Goal: Information Seeking & Learning: Learn about a topic

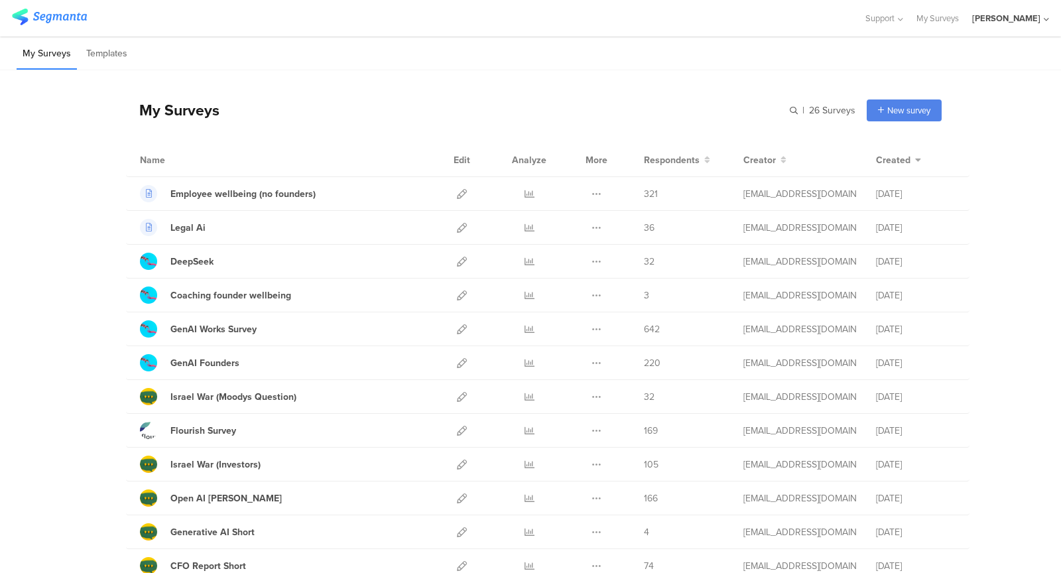
drag, startPoint x: 340, startPoint y: 120, endPoint x: 240, endPoint y: 109, distance: 100.7
click at [241, 111] on div "My Surveys | 26 Surveys New survey Start from scratch Choose from templates" at bounding box center [534, 110] width 816 height 53
drag, startPoint x: 143, startPoint y: 112, endPoint x: 259, endPoint y: 110, distance: 115.4
click at [260, 110] on div "My Surveys | 26 Surveys New survey Start from scratch Choose from templates" at bounding box center [534, 110] width 816 height 53
click at [259, 110] on div "My Surveys | 26 Surveys New survey Start from scratch Choose from templates" at bounding box center [534, 110] width 816 height 53
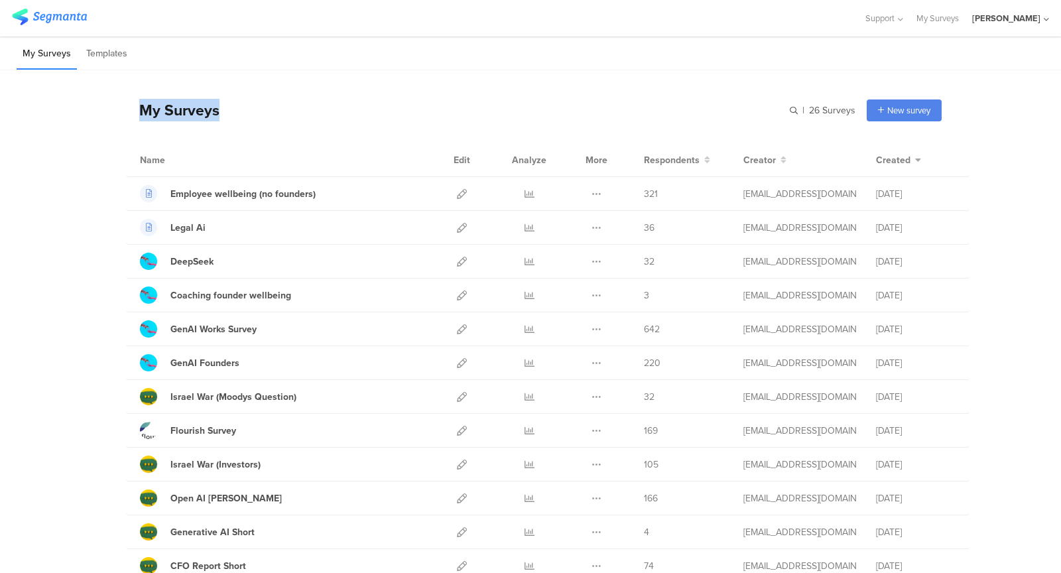
drag, startPoint x: 259, startPoint y: 110, endPoint x: 106, endPoint y: 105, distance: 152.6
click at [107, 105] on div "My Surveys | 26 Surveys New survey Start from scratch Choose from templates Nam…" at bounding box center [530, 573] width 1061 height 1006
click at [106, 105] on div "My Surveys | 26 Surveys New survey Start from scratch Choose from templates Nam…" at bounding box center [530, 573] width 1061 height 1006
drag, startPoint x: 106, startPoint y: 105, endPoint x: 299, endPoint y: 105, distance: 193.0
click at [299, 105] on div "My Surveys | 26 Surveys New survey Start from scratch Choose from templates Nam…" at bounding box center [530, 573] width 1061 height 1006
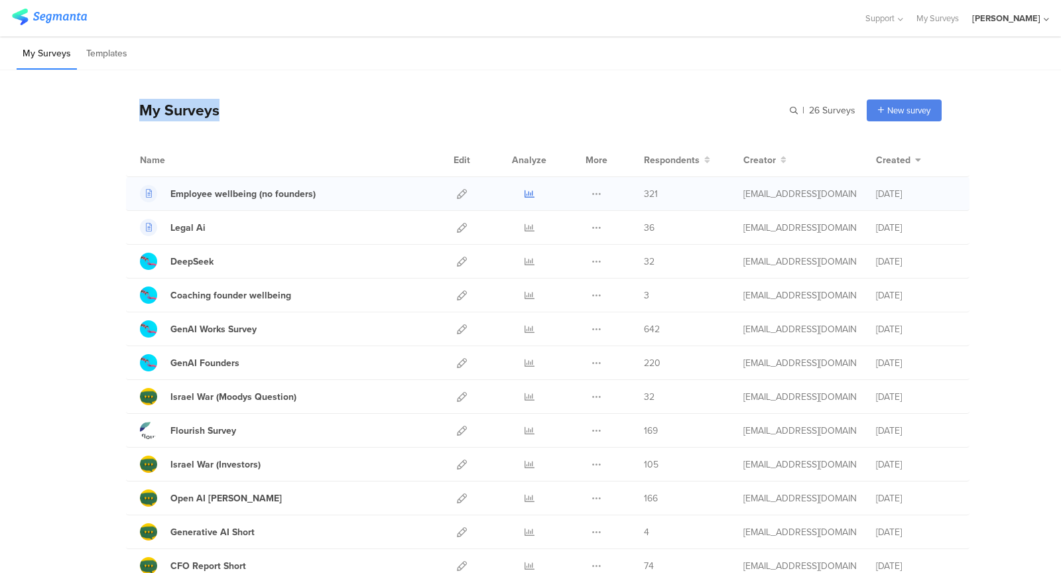
click at [529, 191] on icon at bounding box center [530, 194] width 10 height 10
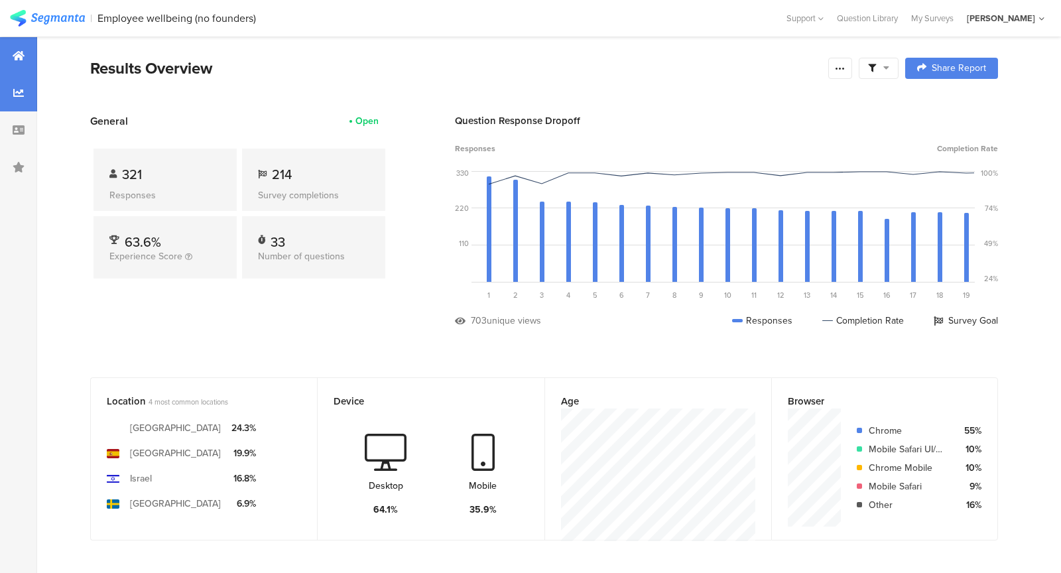
click at [6, 96] on div at bounding box center [18, 92] width 37 height 37
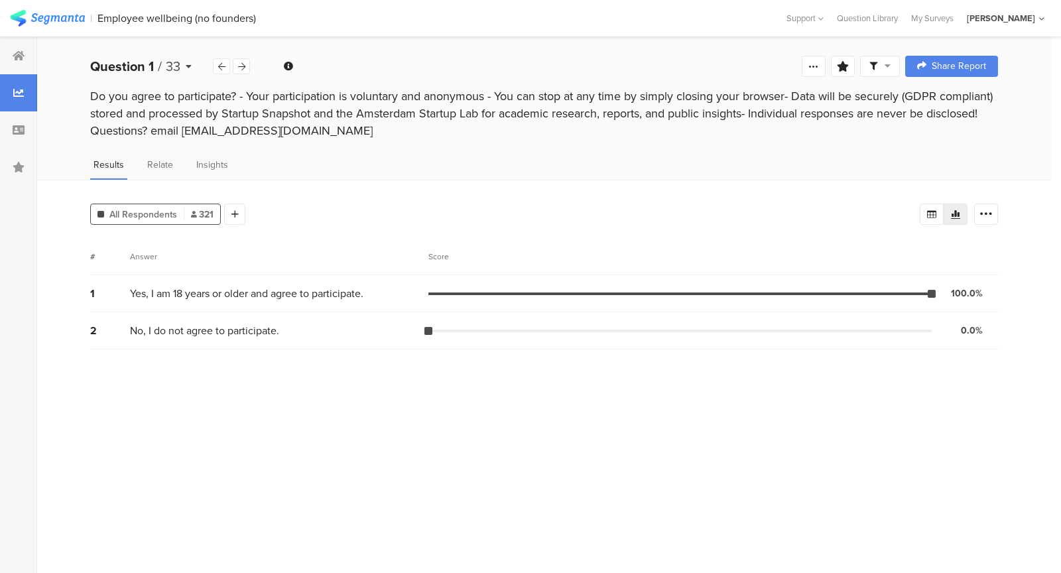
click at [188, 65] on icon at bounding box center [189, 66] width 6 height 9
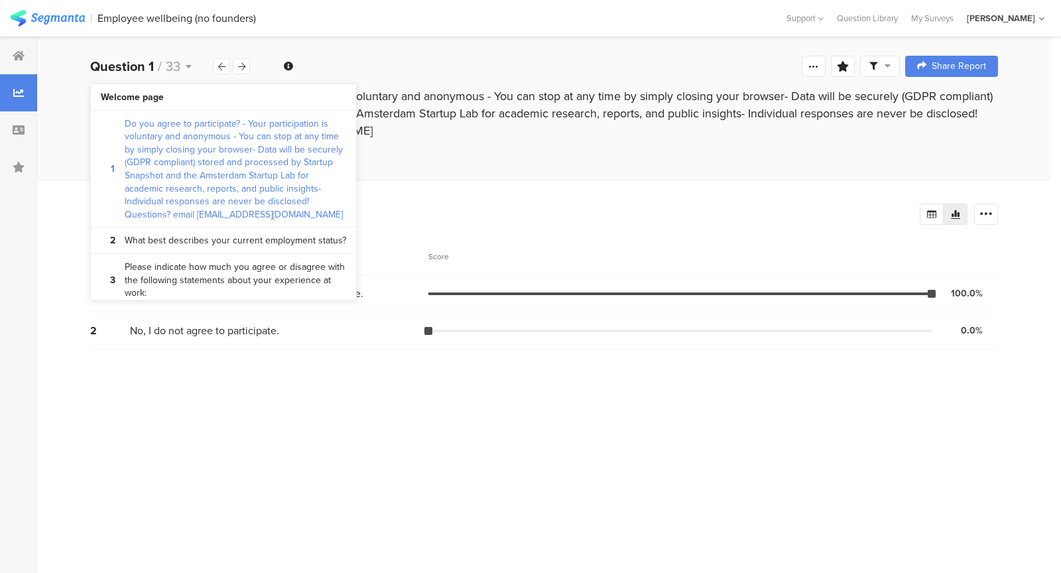
click at [194, 35] on section "| Employee wellbeing (no founders) Help Center Live Chat Support [GEOGRAPHIC_DA…" at bounding box center [530, 18] width 1061 height 36
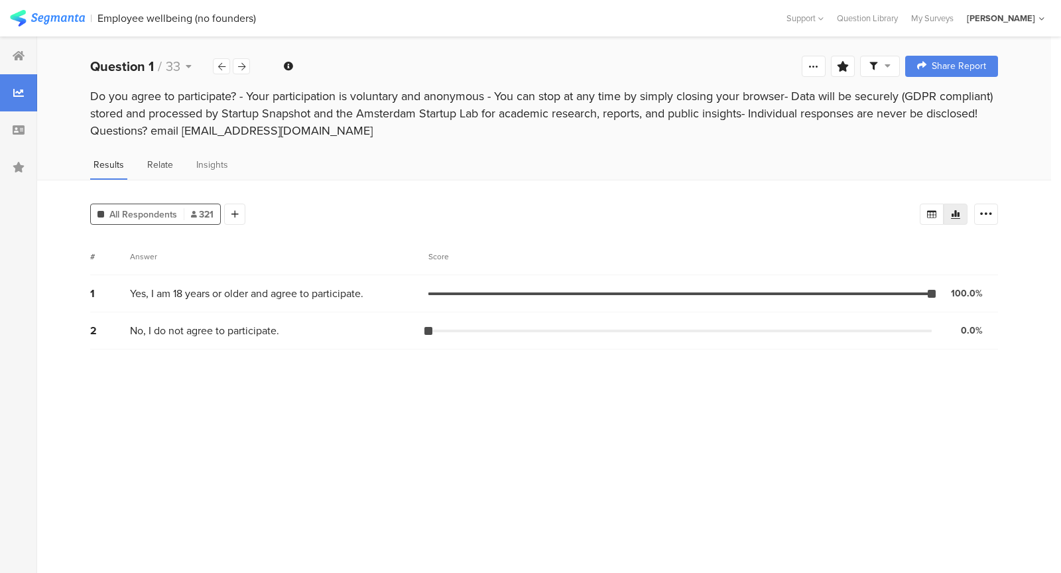
click at [170, 172] on div "Relate" at bounding box center [160, 169] width 32 height 22
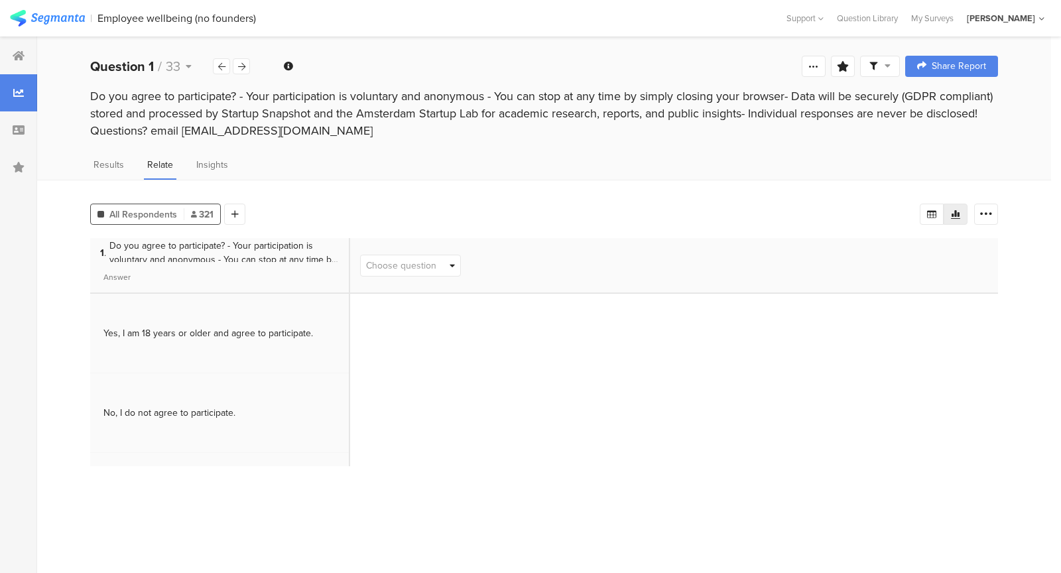
click at [259, 249] on span "Do you agree to participate? - Your participation is voluntary and anonymous - …" at bounding box center [223, 253] width 229 height 28
click at [186, 65] on icon at bounding box center [189, 66] width 6 height 9
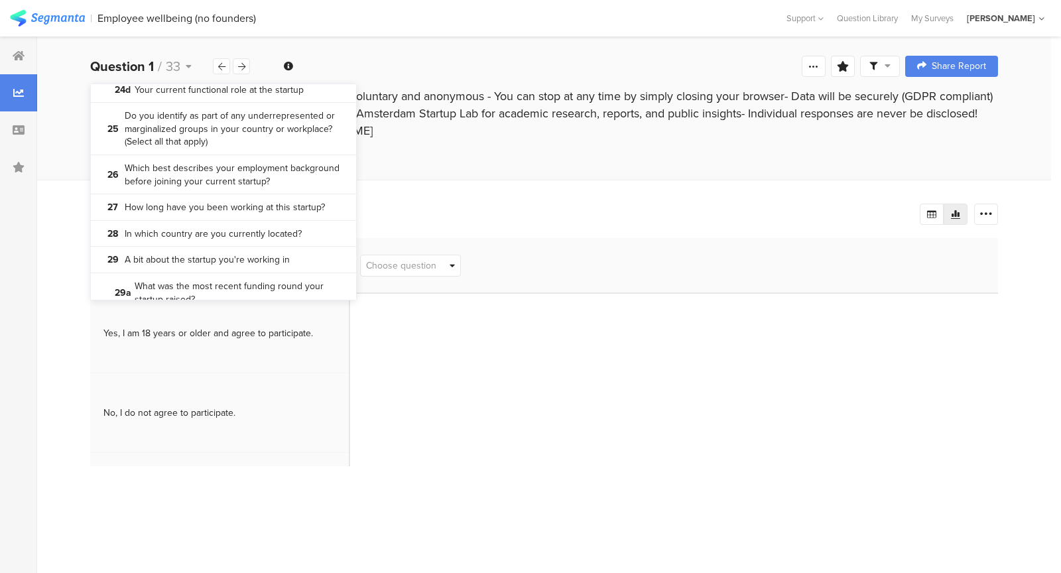
scroll to position [1556, 0]
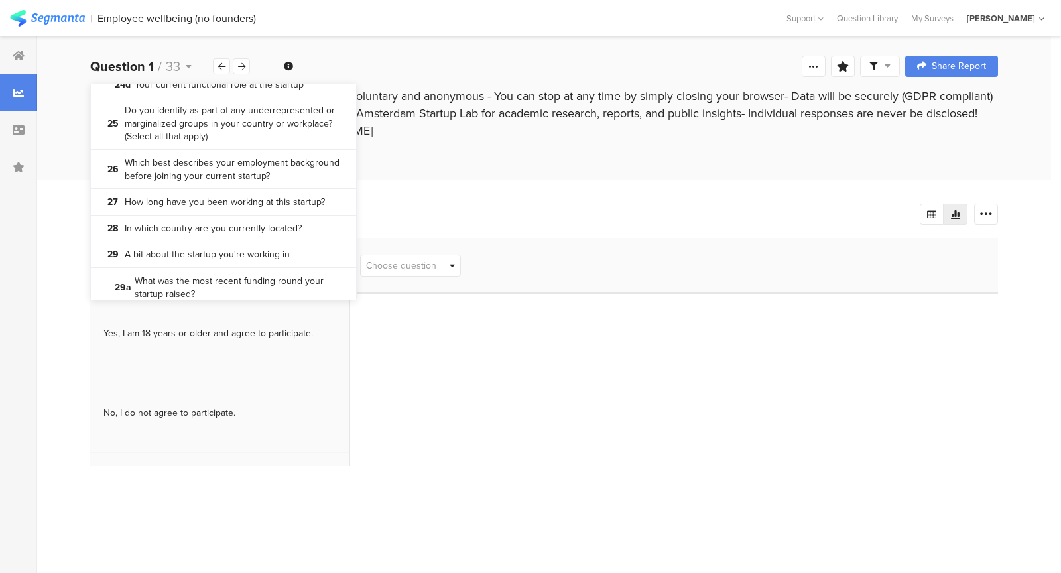
click at [383, 196] on div "All Respondents 321 Add Segment Vote count 1 . Do you agree to participate? - Y…" at bounding box center [544, 376] width 1014 height 393
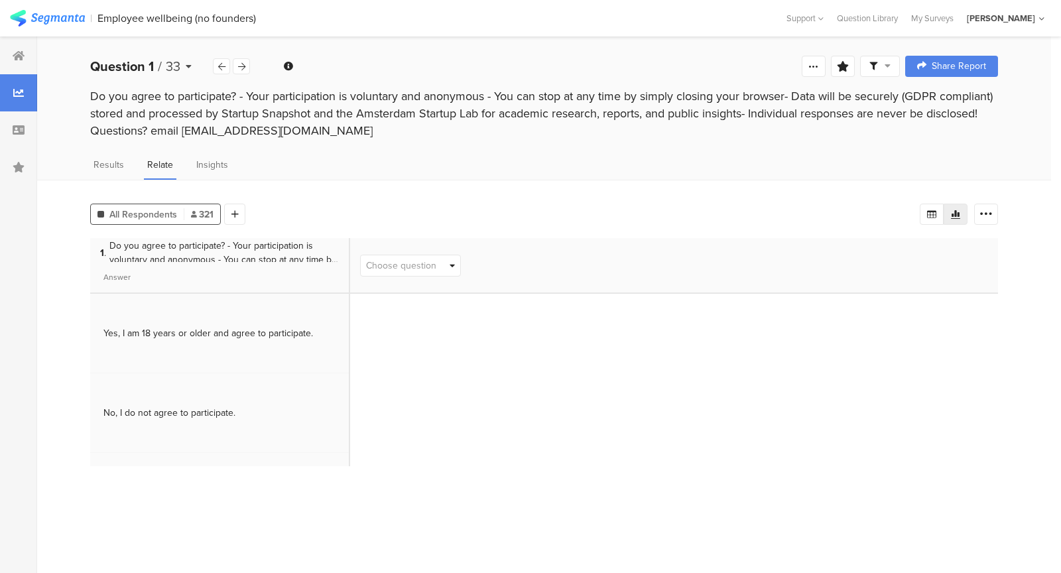
click at [190, 67] on icon at bounding box center [189, 66] width 6 height 9
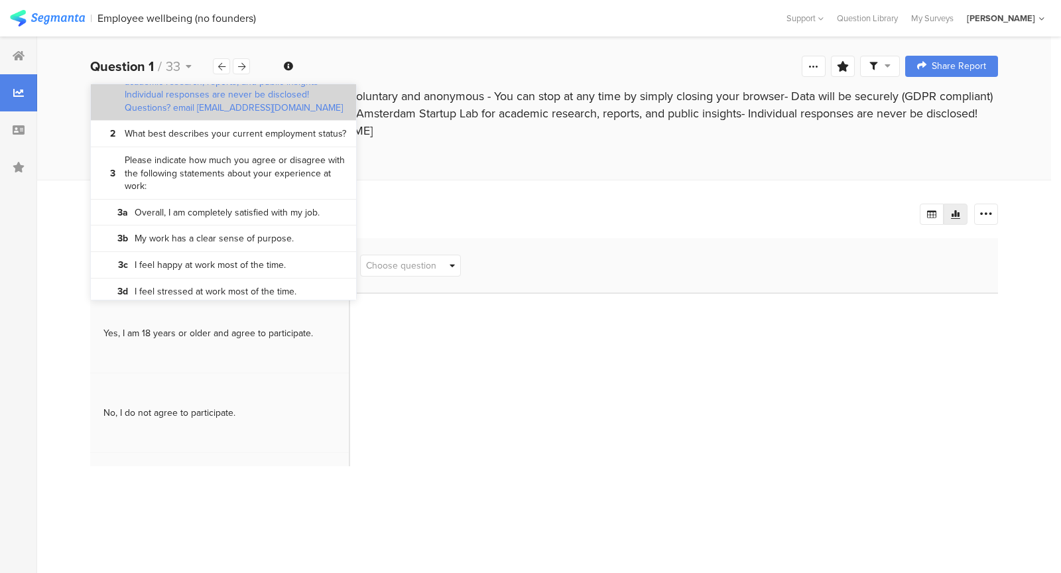
scroll to position [135, 0]
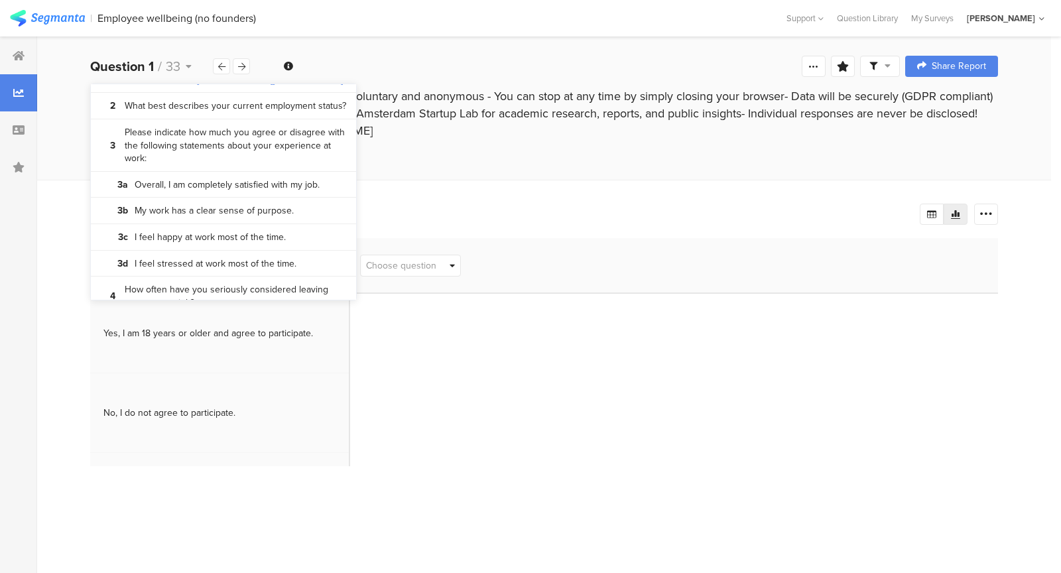
click at [426, 185] on div "All Respondents 321 Add Segment Vote count 1 . Do you agree to participate? - Y…" at bounding box center [544, 376] width 1014 height 393
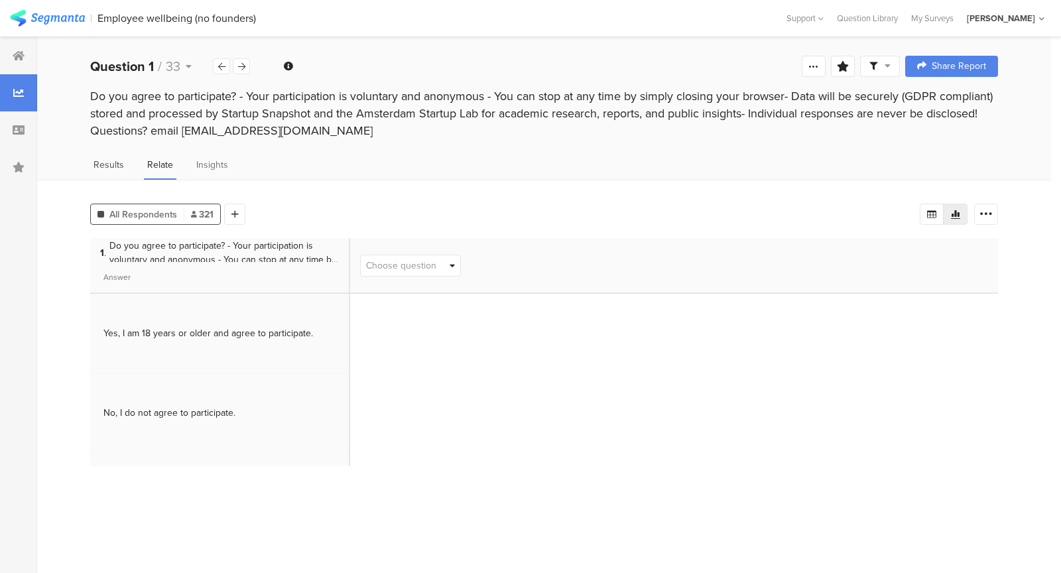
click at [118, 165] on span "Results" at bounding box center [109, 165] width 31 height 14
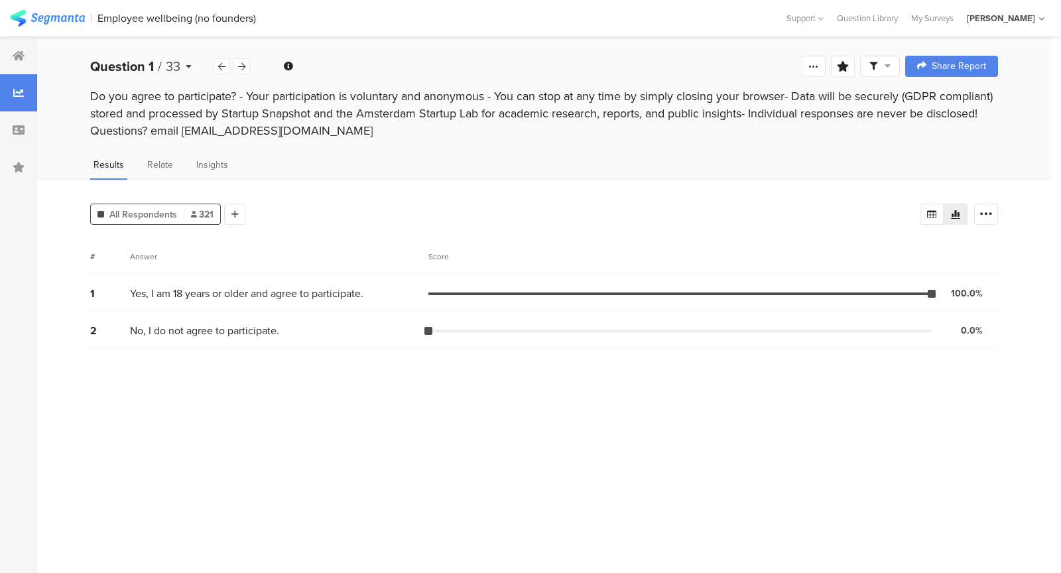
click at [185, 68] on div "Question 1 / 33" at bounding box center [151, 66] width 123 height 20
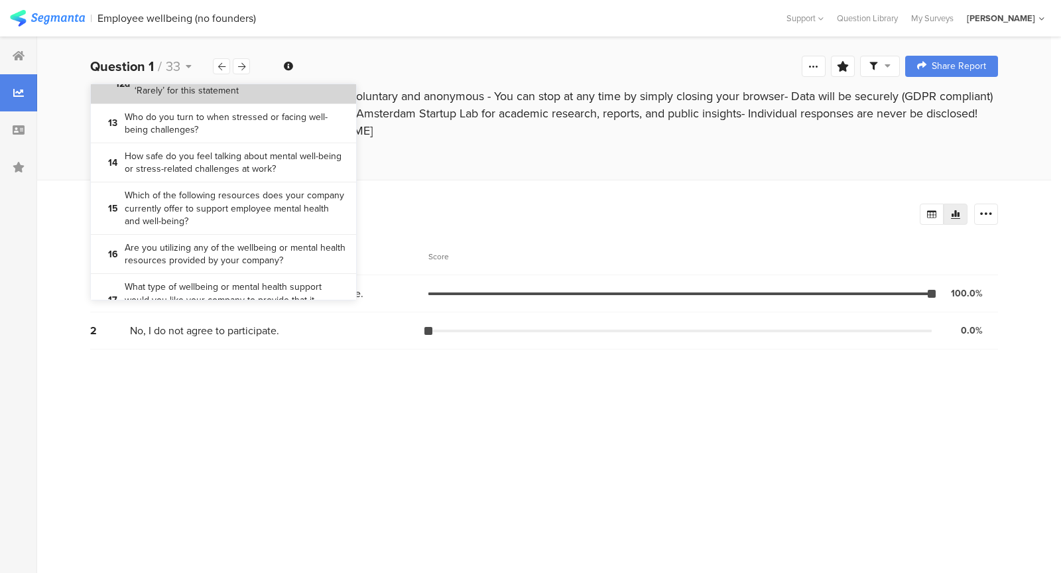
scroll to position [914, 0]
